Goal: Task Accomplishment & Management: Use online tool/utility

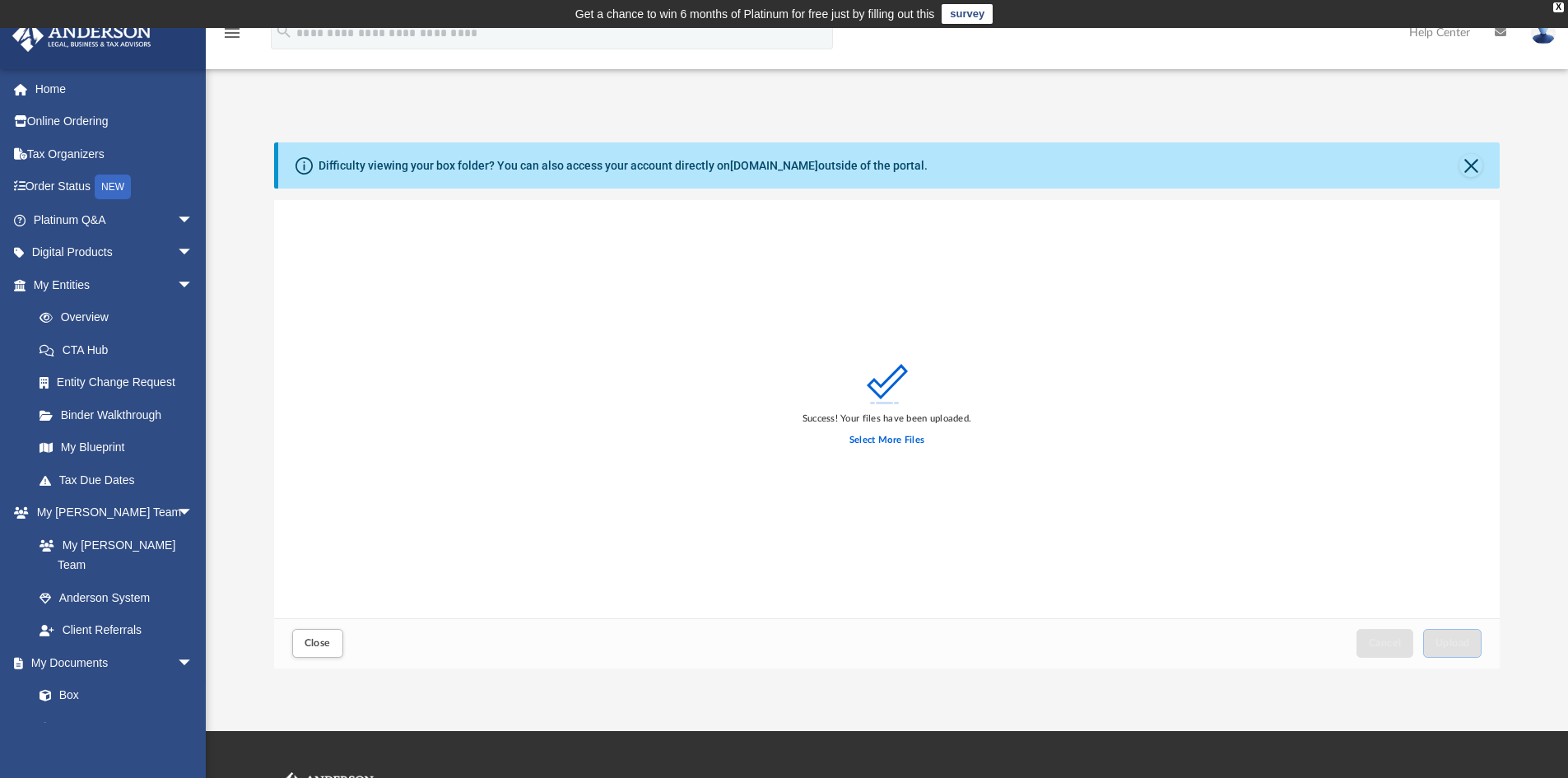
scroll to position [405, 1213]
click at [904, 437] on label "Select More Files" at bounding box center [887, 440] width 75 height 15
click at [0, 0] on input "Select More Files" at bounding box center [0, 0] width 0 height 0
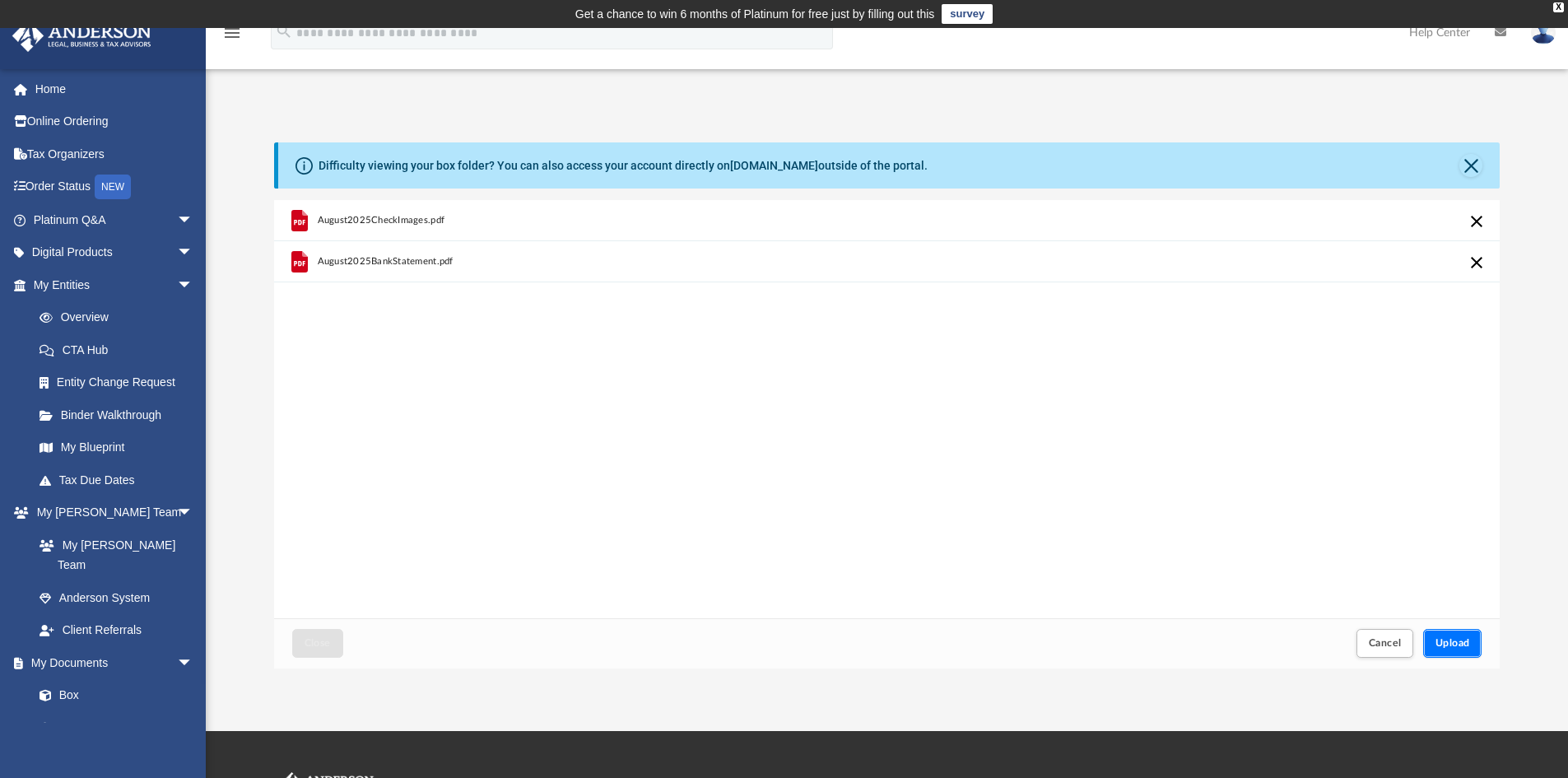
click at [1459, 648] on button "Upload" at bounding box center [1453, 643] width 59 height 29
click at [1462, 639] on span "Upload" at bounding box center [1452, 643] width 35 height 10
click at [1443, 644] on span "Upload" at bounding box center [1452, 643] width 35 height 10
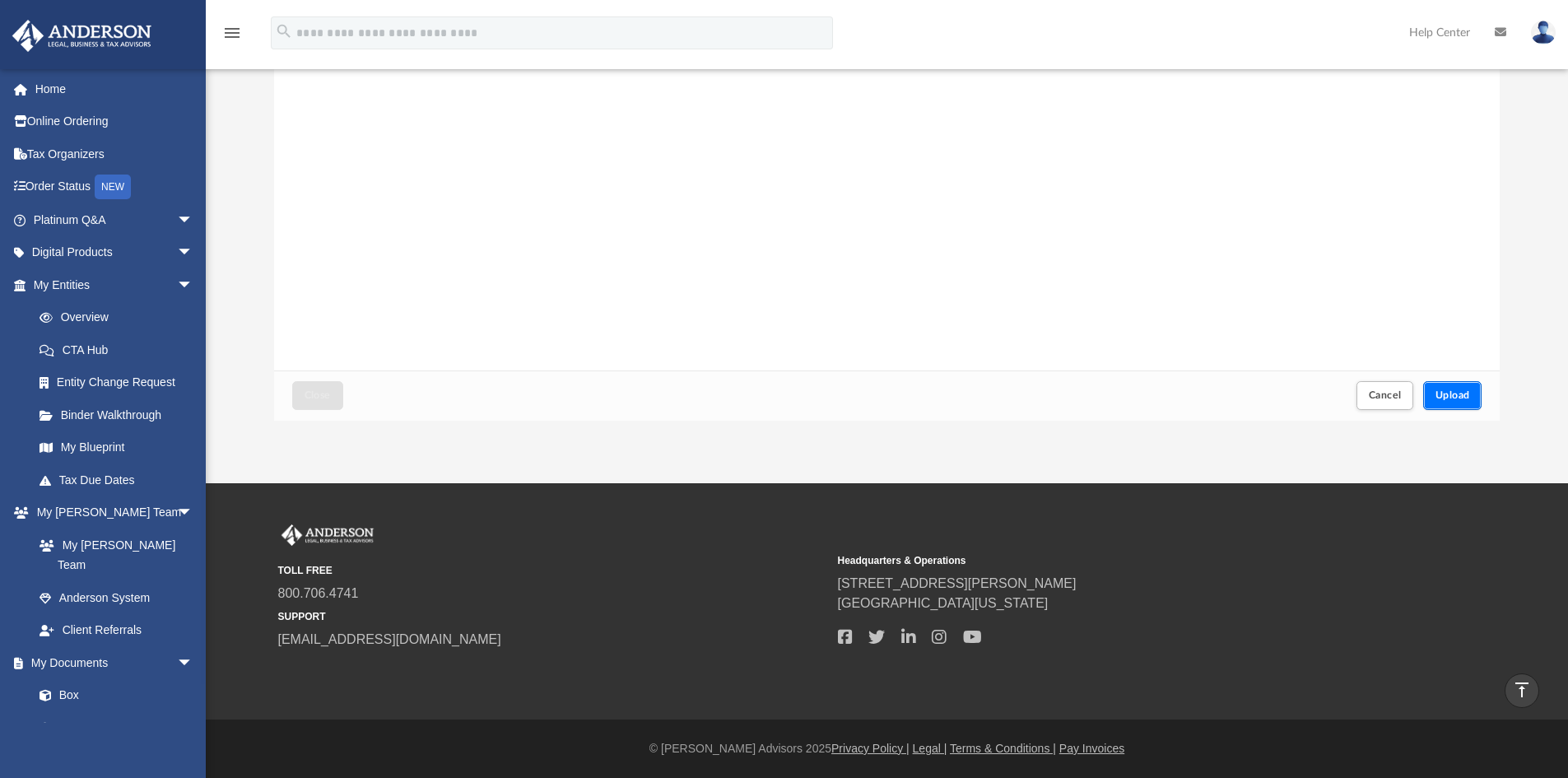
scroll to position [0, 0]
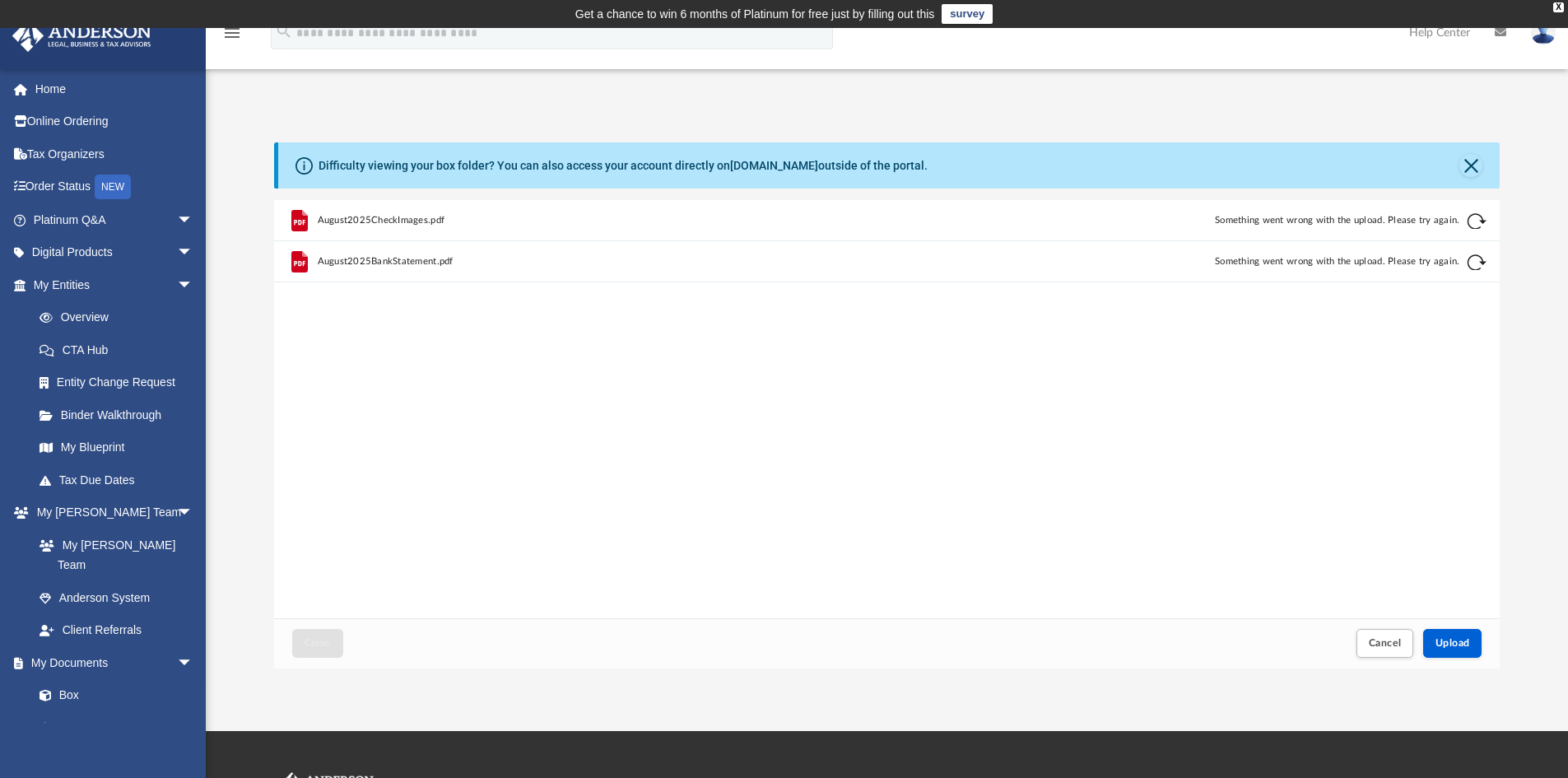
click at [1240, 483] on div "August2025CheckImages.pdf Something went wrong with the upload. Please try agai…" at bounding box center [887, 408] width 1227 height 418
click at [1376, 639] on span "Cancel" at bounding box center [1385, 643] width 33 height 10
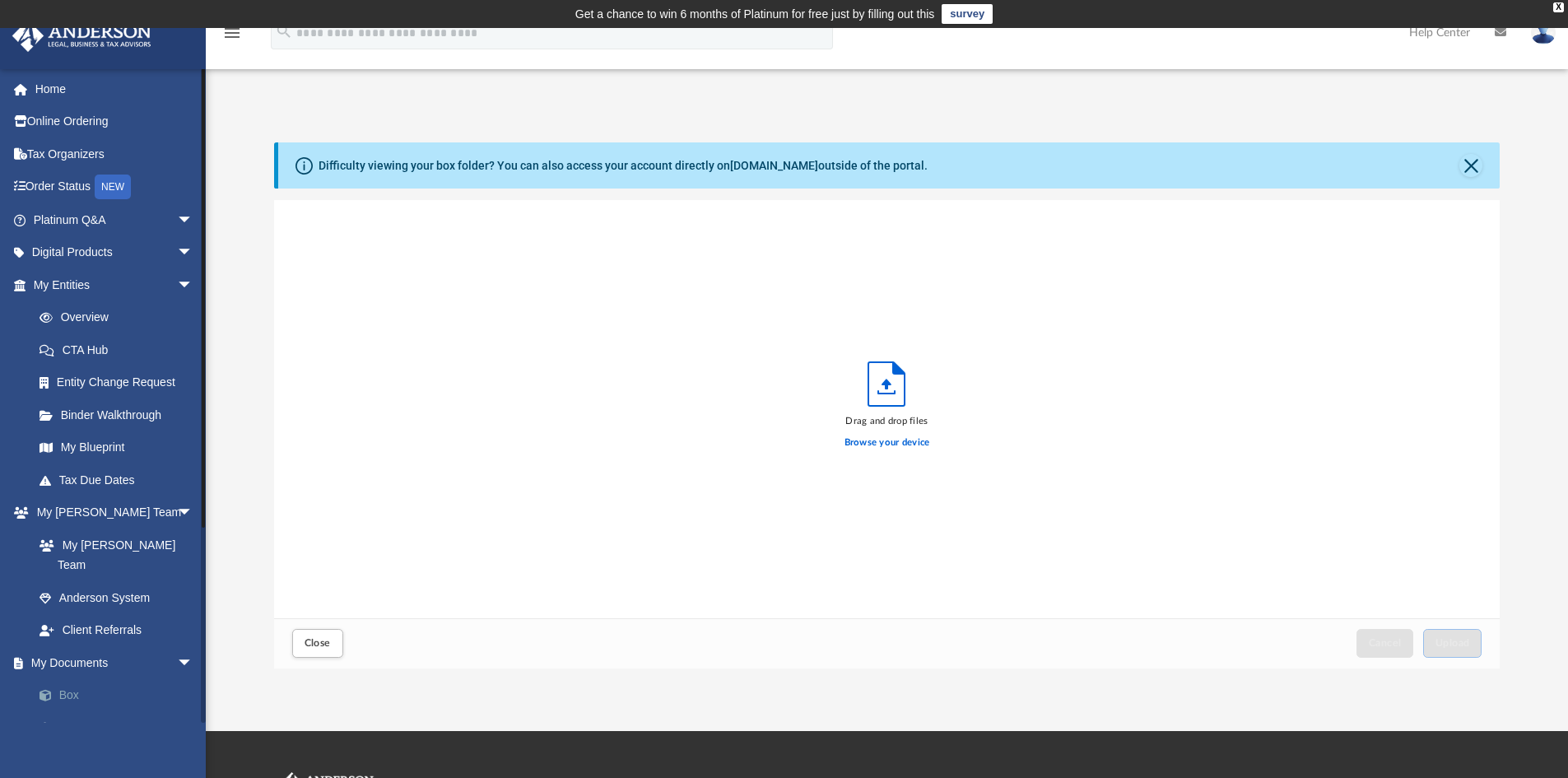
click at [61, 679] on link "Box" at bounding box center [120, 695] width 195 height 33
click at [910, 445] on label "Browse your device" at bounding box center [887, 442] width 86 height 15
click at [0, 0] on input "Browse your device" at bounding box center [0, 0] width 0 height 0
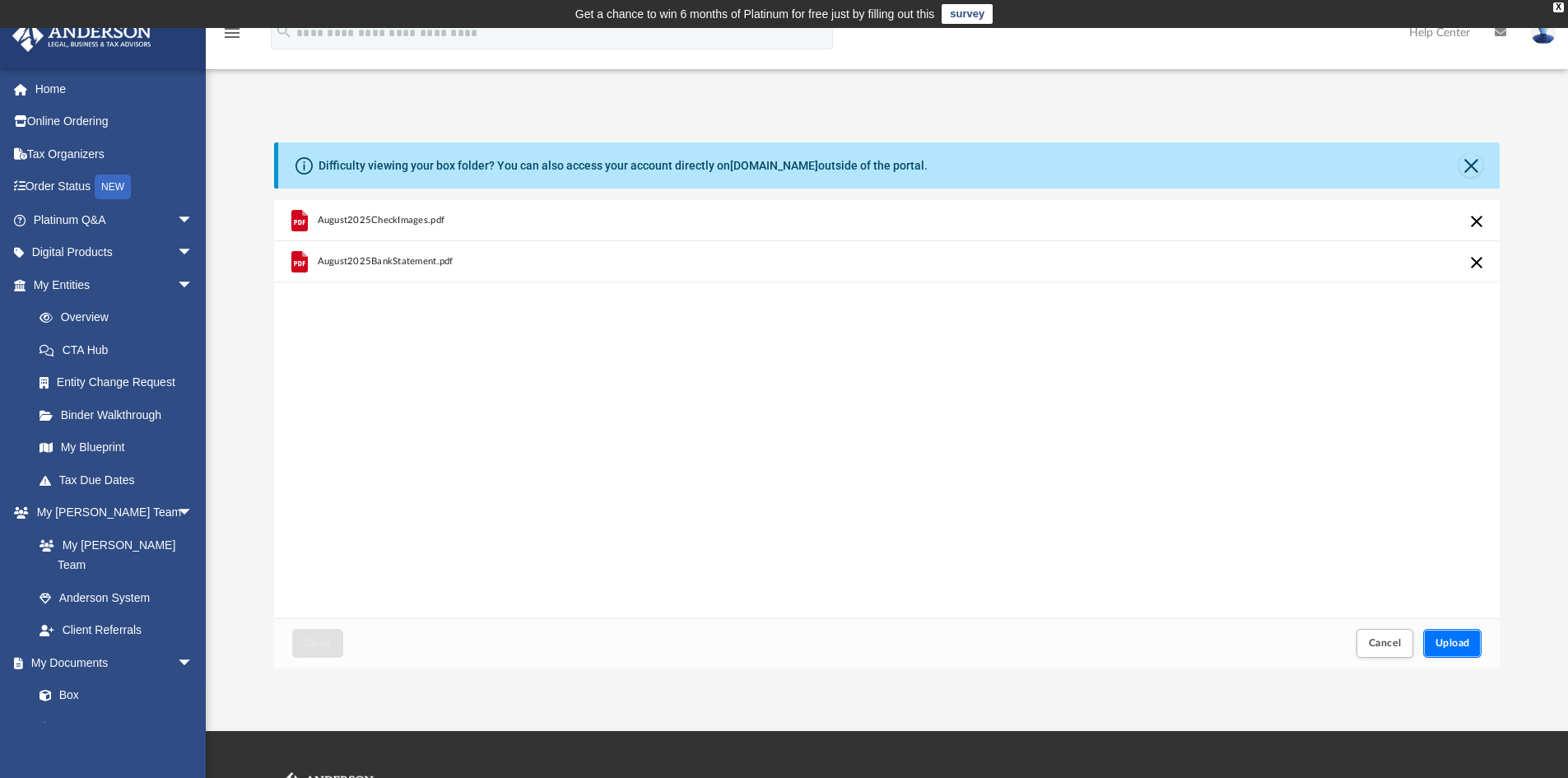
click at [1445, 643] on span "Upload" at bounding box center [1452, 643] width 35 height 10
